Goal: Information Seeking & Learning: Learn about a topic

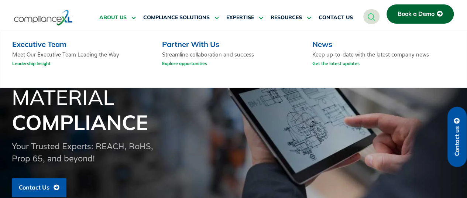
click at [125, 14] on span "ABOUT US" at bounding box center [112, 17] width 27 height 7
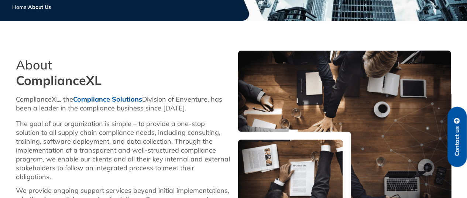
scroll to position [186, 0]
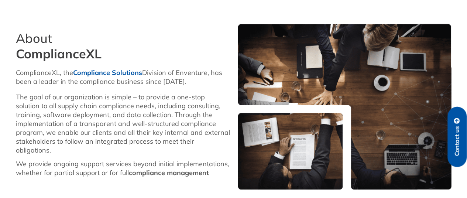
click at [94, 108] on div "The goal of our organization is simple – to provide a one-stop solution to all …" at bounding box center [123, 124] width 214 height 62
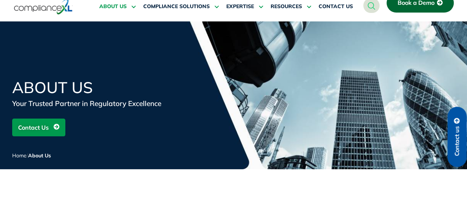
scroll to position [8, 0]
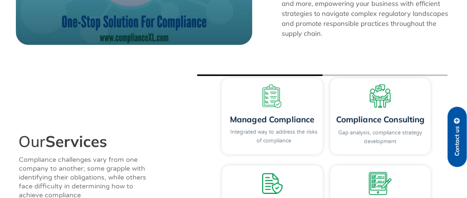
scroll to position [835, 0]
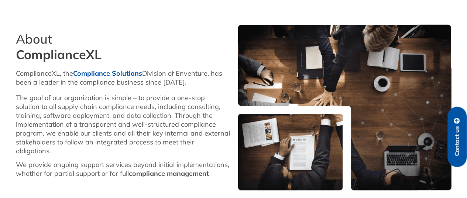
scroll to position [190, 0]
